Goal: Obtain resource: Obtain resource

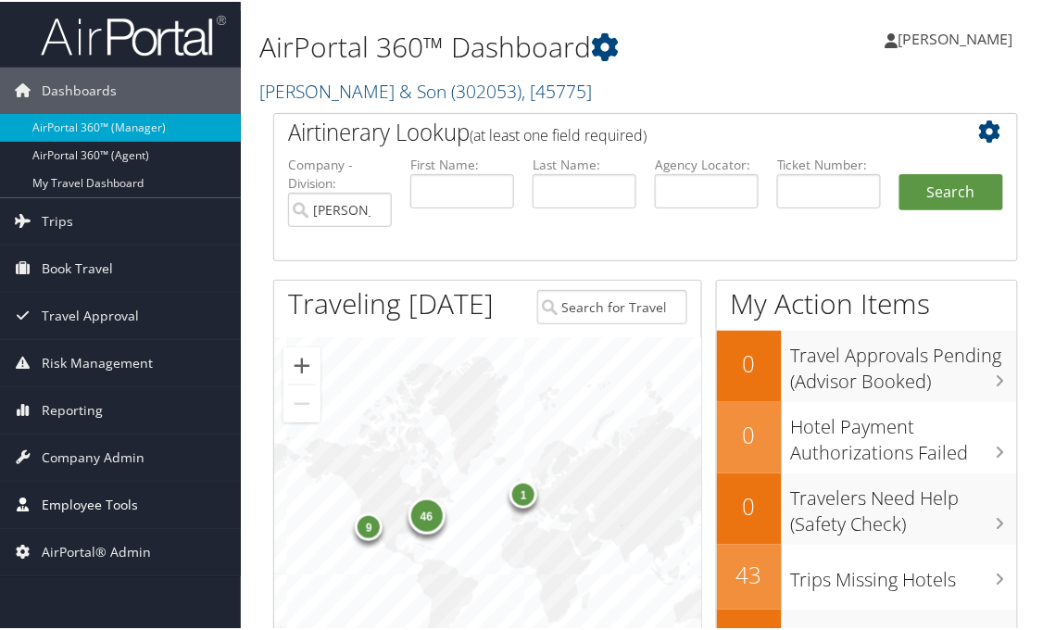
click at [72, 497] on span "Employee Tools" at bounding box center [90, 503] width 96 height 46
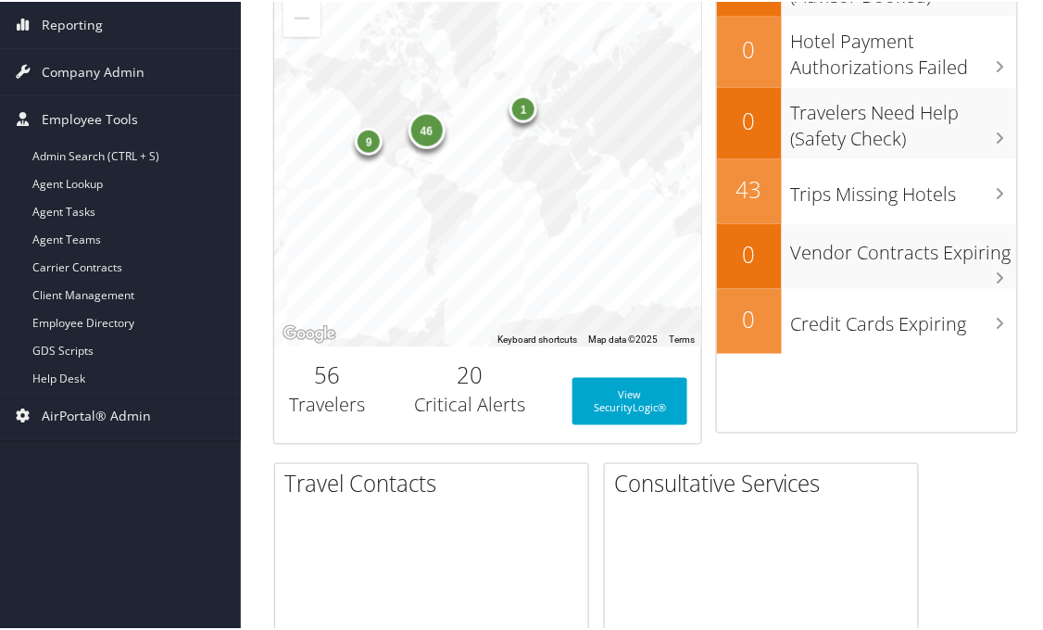
scroll to position [411, 0]
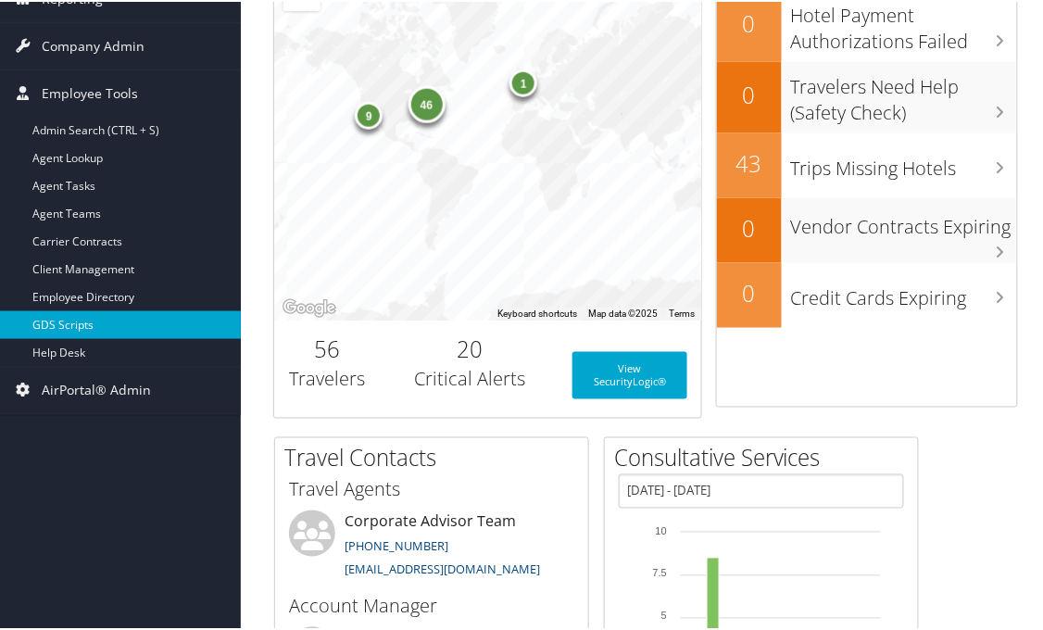
click at [83, 322] on link "GDS Scripts" at bounding box center [120, 323] width 241 height 28
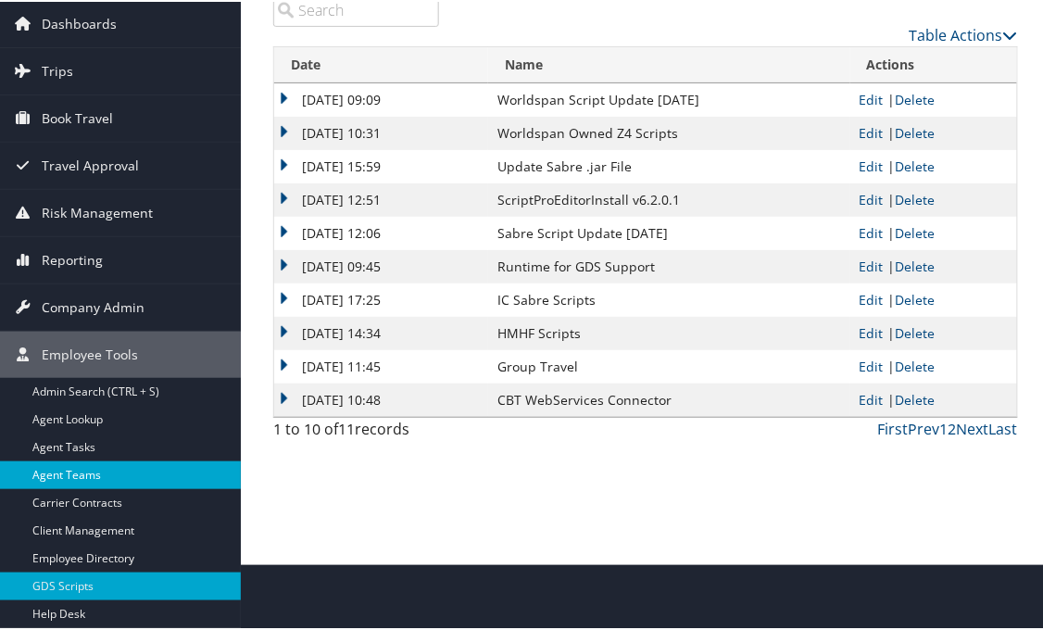
scroll to position [103, 0]
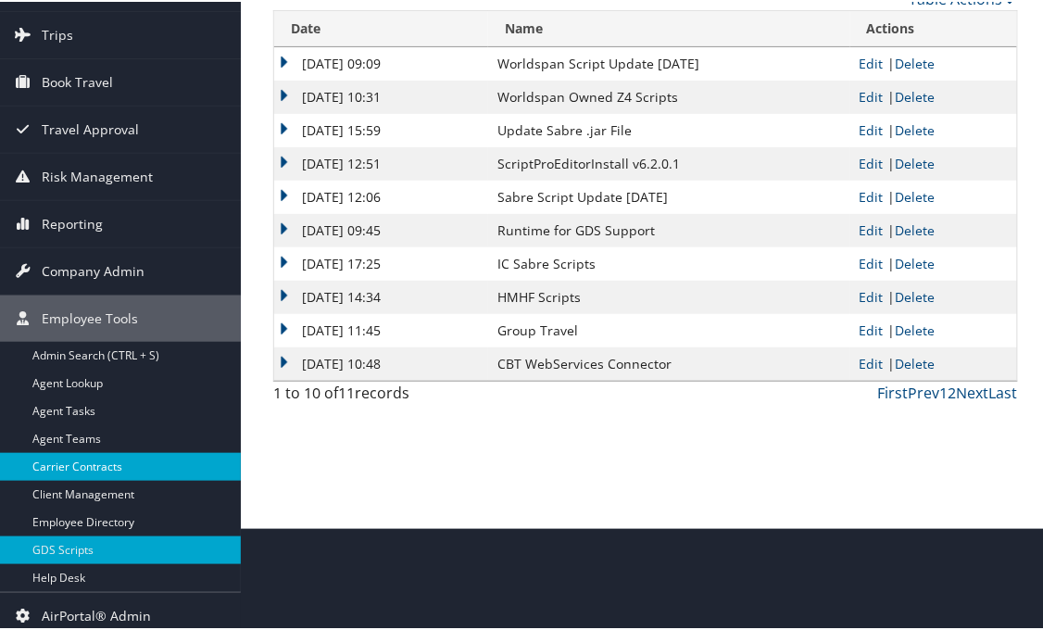
click at [94, 461] on link "Carrier Contracts" at bounding box center [120, 465] width 241 height 28
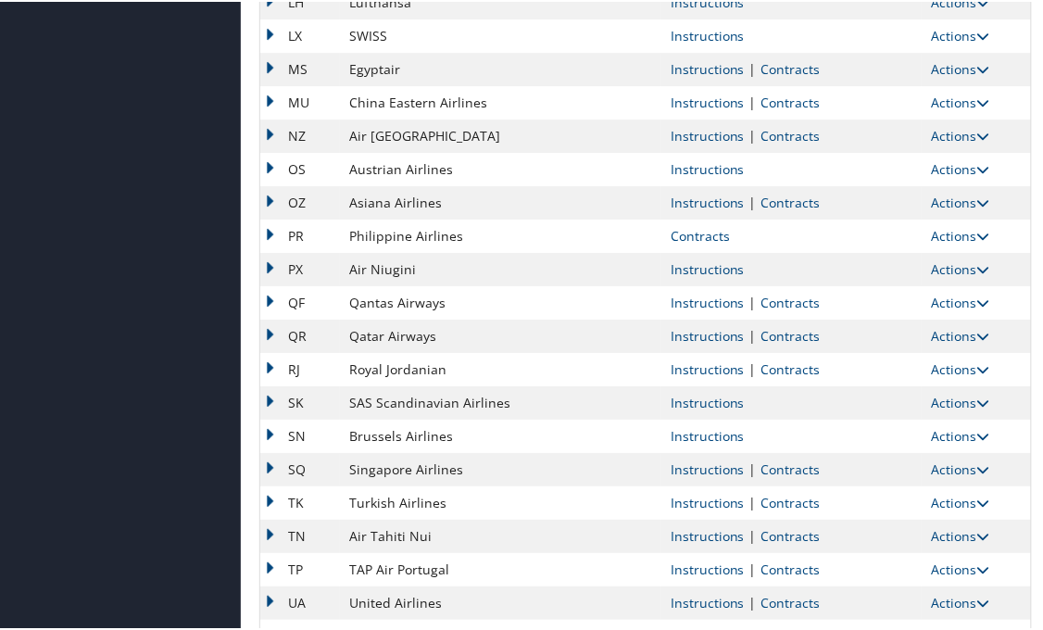
scroll to position [1517, 0]
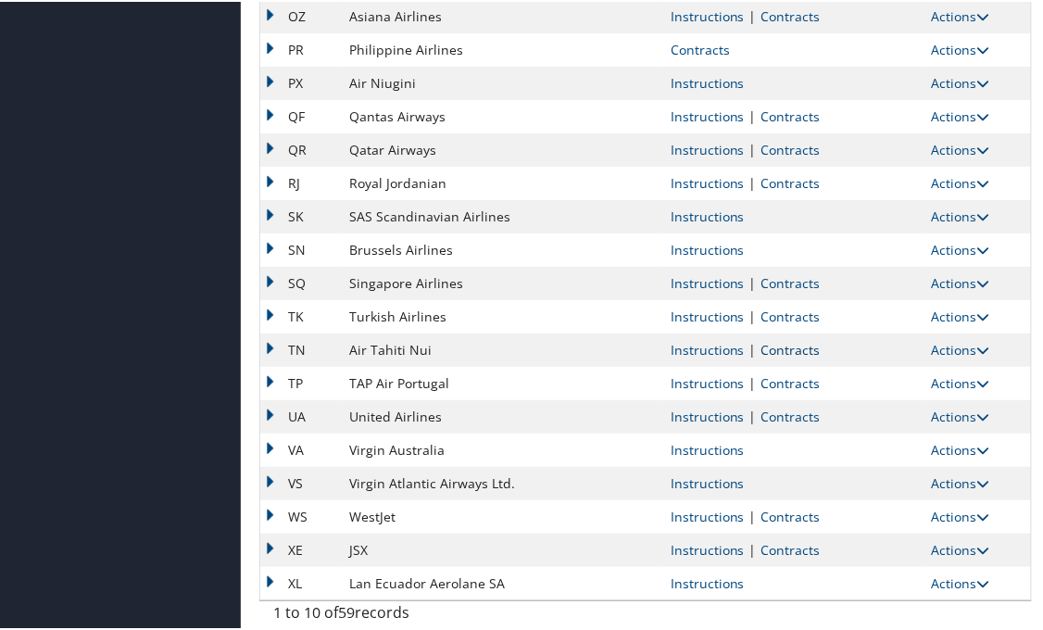
click at [798, 345] on link "Contracts" at bounding box center [790, 348] width 59 height 18
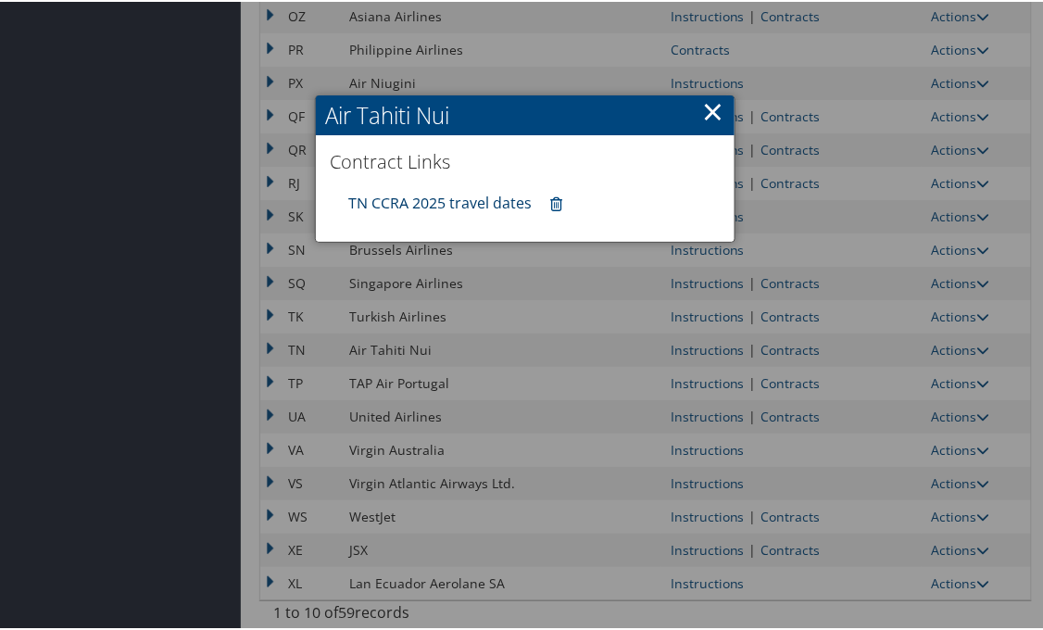
click at [436, 193] on link "TN CCRA 2025 travel dates" at bounding box center [439, 201] width 183 height 20
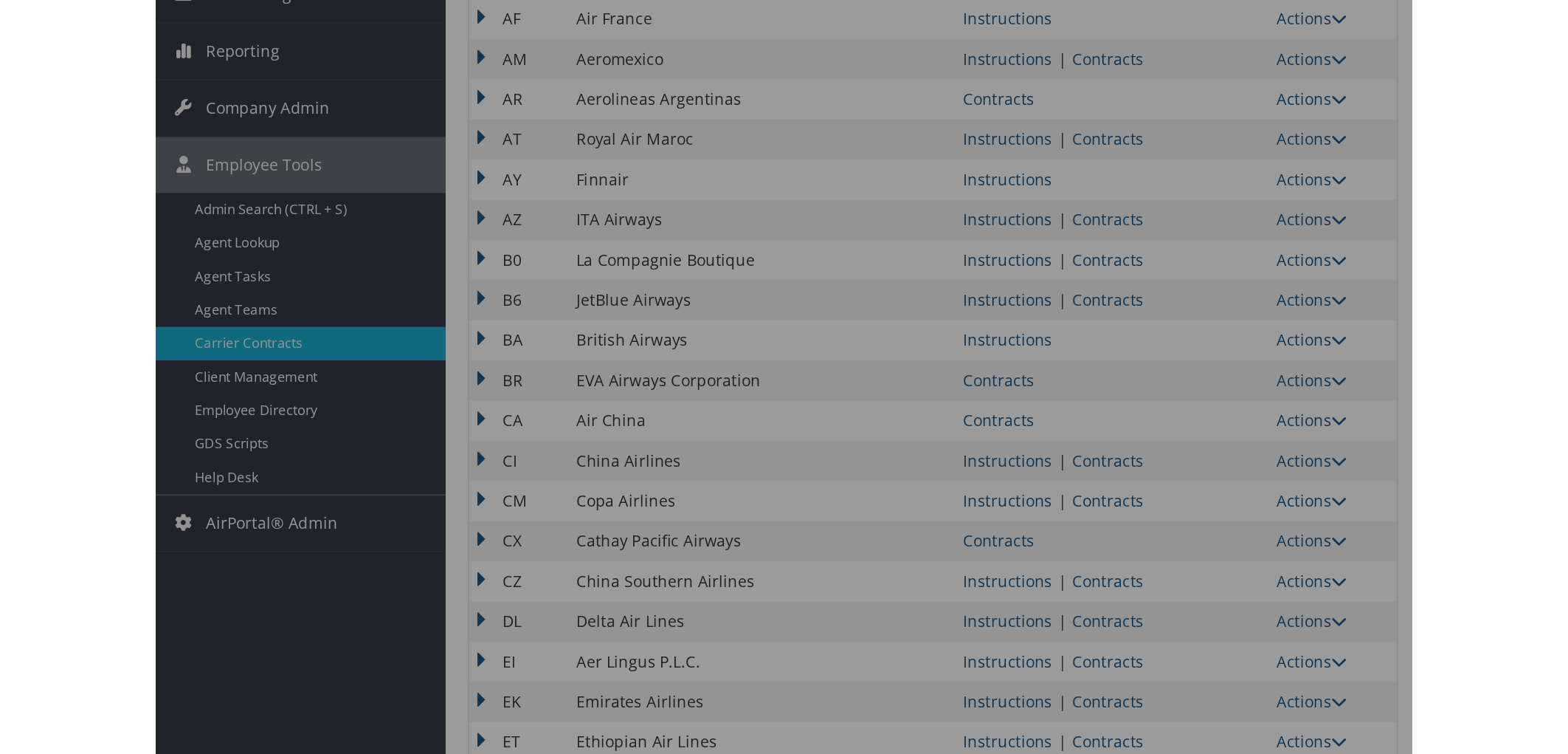
scroll to position [0, 0]
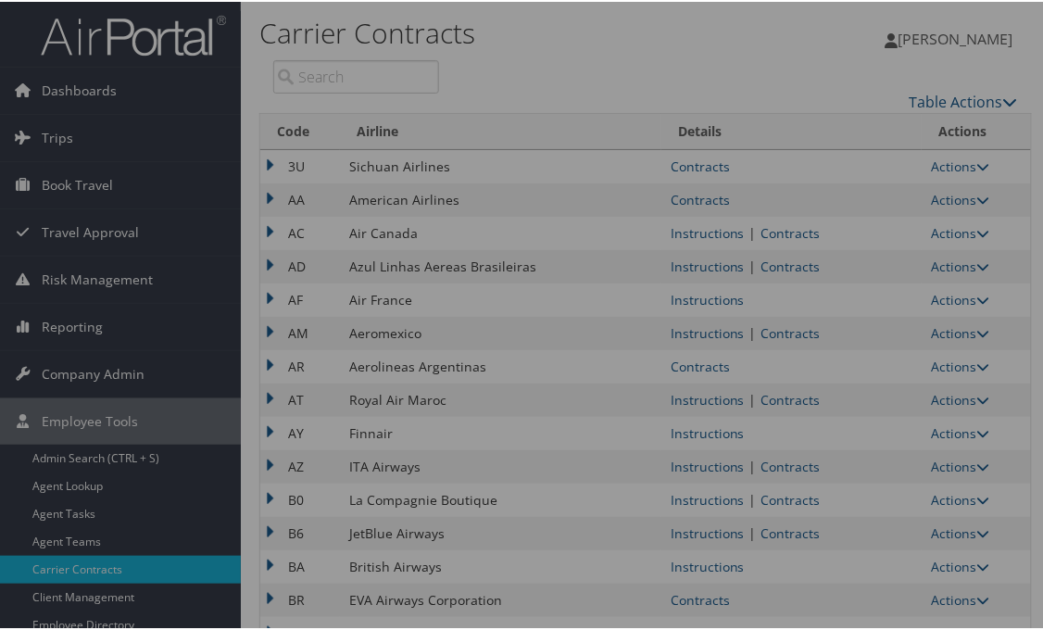
click at [890, 230] on div at bounding box center [525, 315] width 1050 height 630
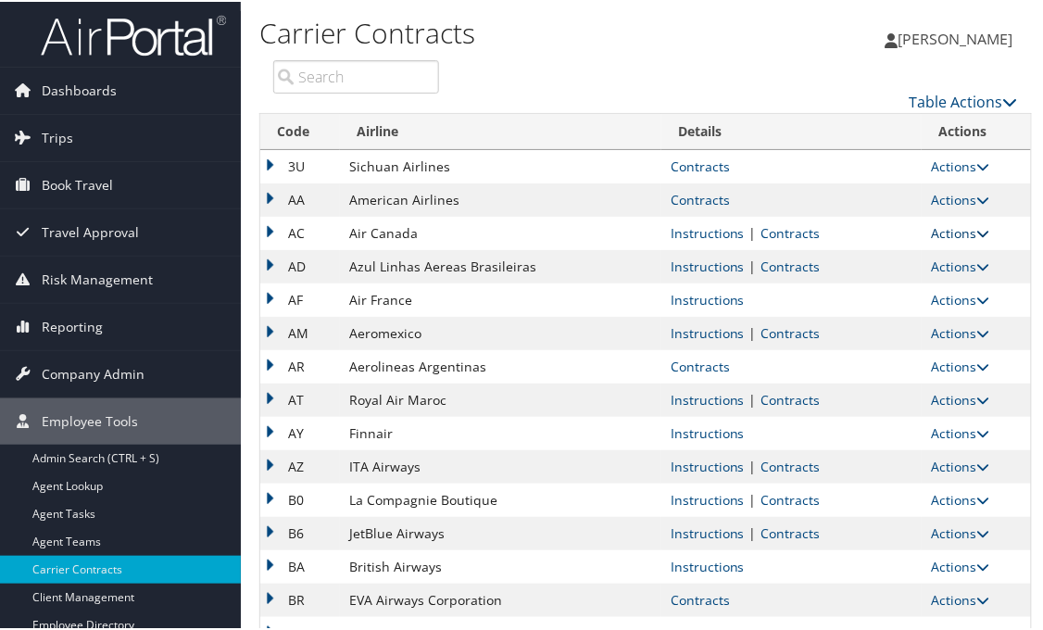
click at [939, 234] on link "Actions" at bounding box center [960, 231] width 58 height 18
click at [787, 222] on link "Contracts" at bounding box center [790, 231] width 59 height 18
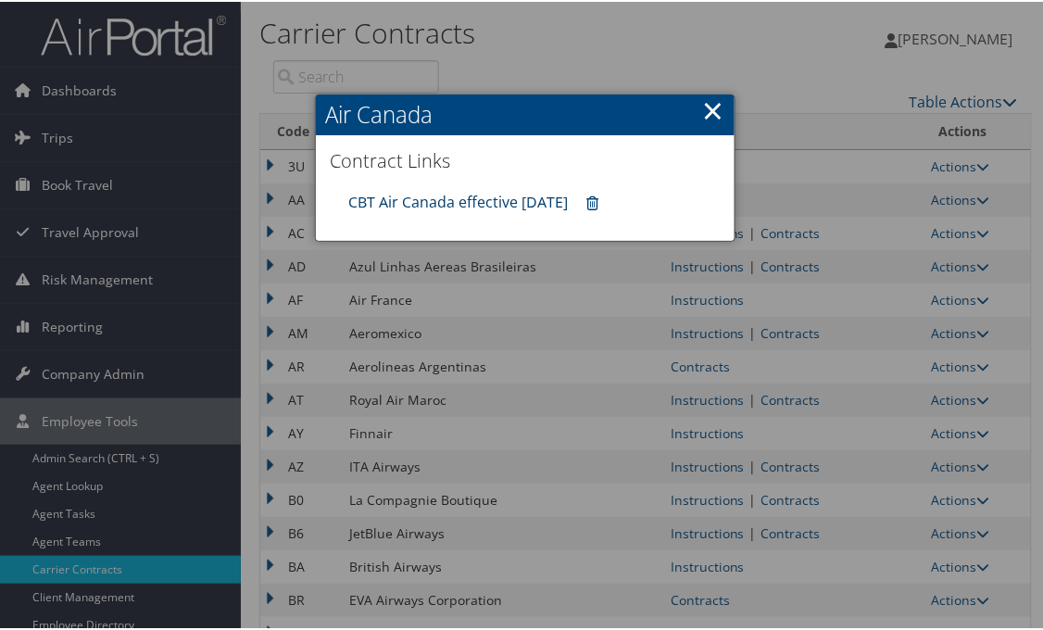
click at [422, 198] on link "CBT Air Canada effective 10.01.25" at bounding box center [458, 200] width 220 height 20
